Goal: Navigation & Orientation: Find specific page/section

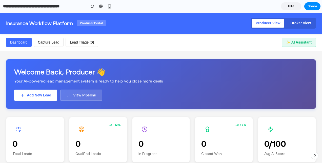
click at [305, 23] on button "Broker View" at bounding box center [300, 23] width 29 height 9
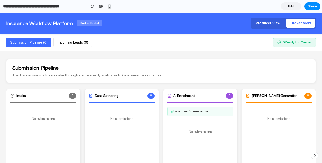
click at [265, 23] on button "Producer View" at bounding box center [267, 23] width 33 height 9
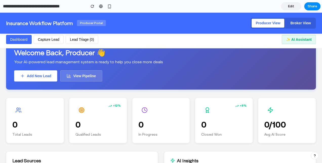
scroll to position [11, 0]
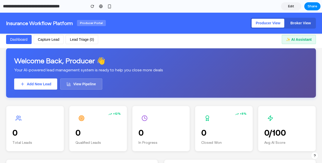
click at [54, 41] on button "Capture Lead" at bounding box center [49, 39] width 30 height 9
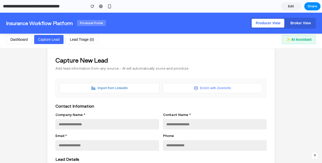
click at [84, 38] on button "Lead Triage ( 0 )" at bounding box center [81, 39] width 33 height 9
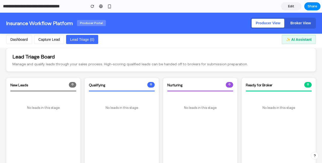
click at [24, 39] on button "Dashboard" at bounding box center [19, 39] width 26 height 9
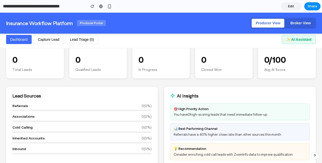
scroll to position [0, 0]
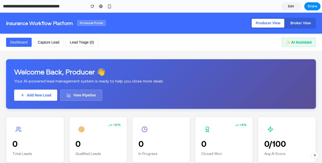
click at [304, 24] on button "Broker View" at bounding box center [300, 23] width 29 height 9
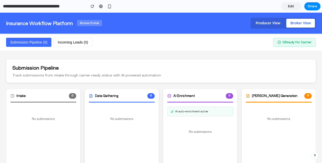
click at [257, 23] on button "Producer View" at bounding box center [267, 23] width 33 height 9
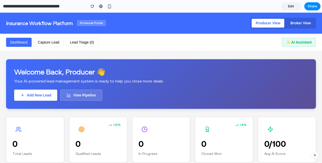
click at [36, 44] on button "Capture Lead" at bounding box center [49, 42] width 30 height 9
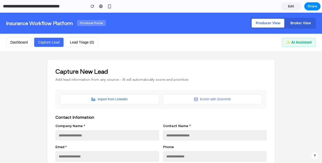
click at [78, 43] on button "Lead Triage ( 0 )" at bounding box center [81, 42] width 33 height 9
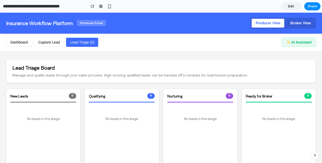
click at [23, 42] on button "Dashboard" at bounding box center [19, 42] width 26 height 9
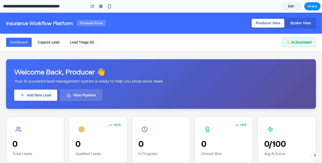
click at [87, 99] on button "View Pipeline" at bounding box center [81, 94] width 42 height 11
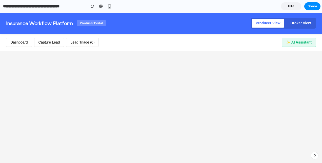
click at [23, 47] on div "Dashboard Capture Lead Lead Triage ( 0 ) ✨ AI Assistant" at bounding box center [161, 42] width 322 height 17
click at [22, 43] on button "Dashboard" at bounding box center [19, 42] width 26 height 9
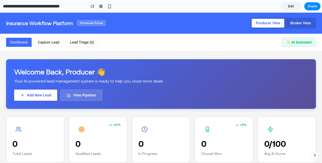
click at [86, 41] on button "Lead Triage ( 0 )" at bounding box center [81, 42] width 33 height 9
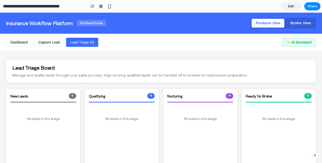
click at [14, 40] on button "Dashboard" at bounding box center [19, 42] width 26 height 9
